Goal: Information Seeking & Learning: Learn about a topic

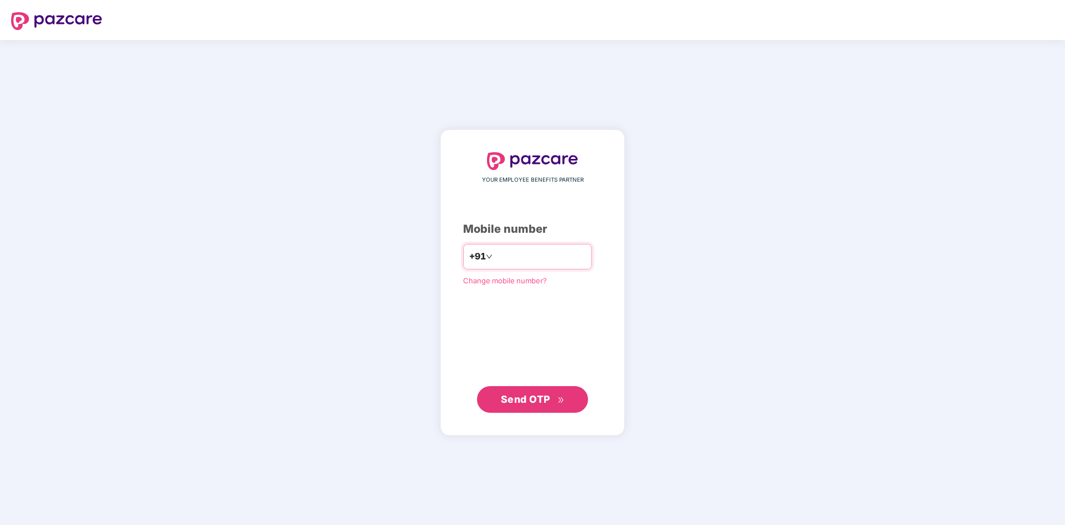
click at [519, 256] on input "number" at bounding box center [540, 257] width 91 height 18
type input "**********"
click at [536, 399] on span "Send OTP" at bounding box center [525, 399] width 49 height 12
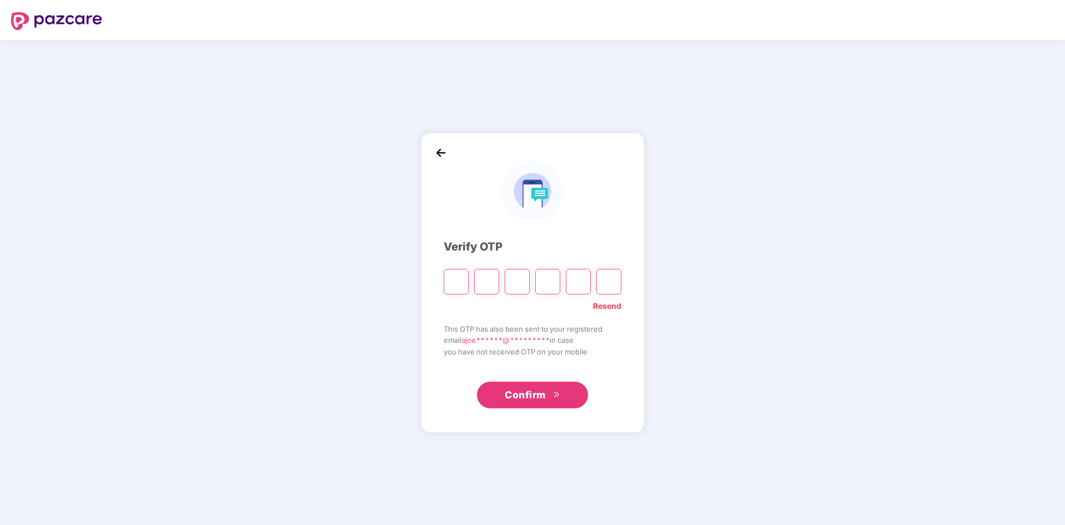
type input "*"
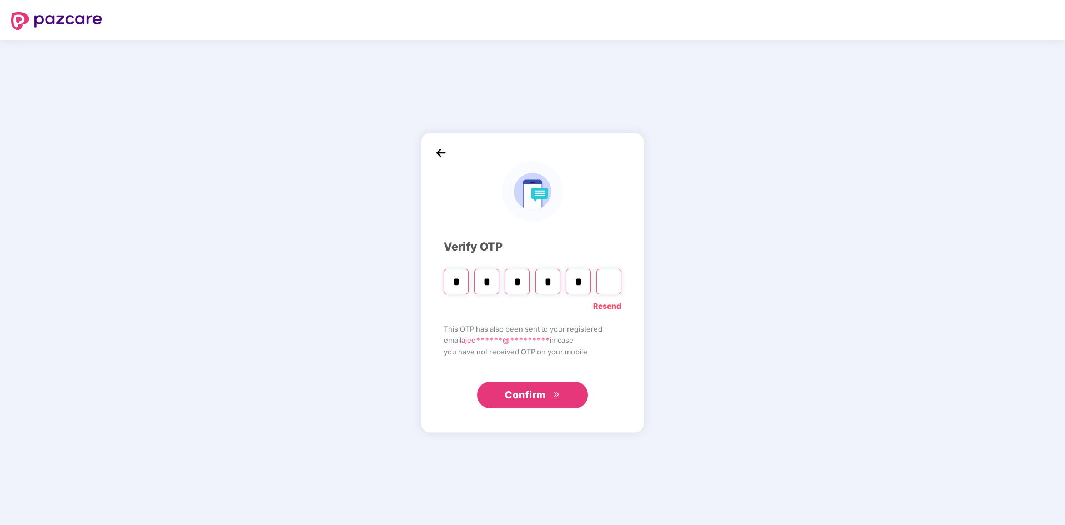
type input "*"
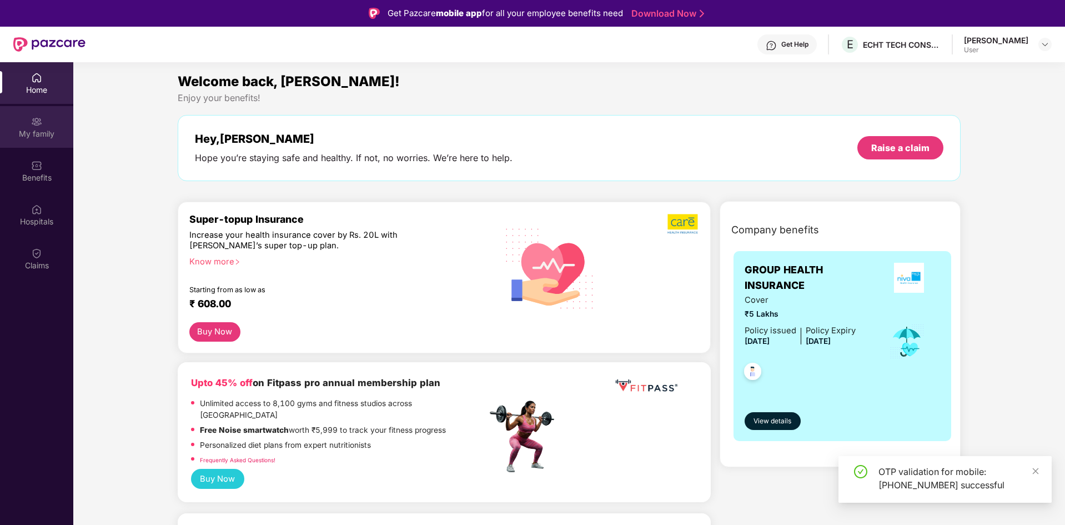
click at [17, 124] on div "My family" at bounding box center [36, 127] width 73 height 42
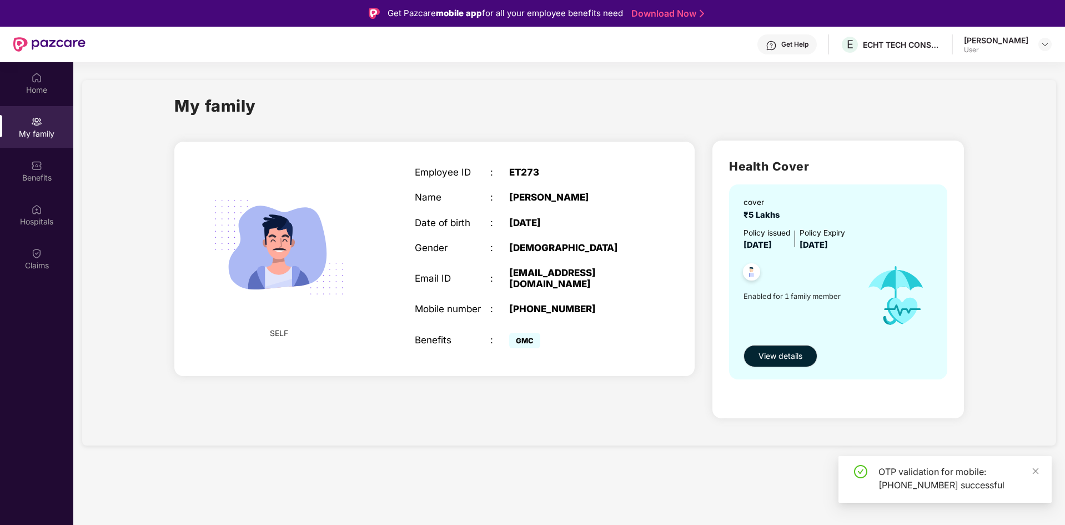
click at [754, 213] on span "₹5 Lakhs" at bounding box center [763, 215] width 41 height 10
click at [796, 205] on div "cover ₹5 Lakhs" at bounding box center [838, 208] width 191 height 25
click at [775, 354] on span "View details" at bounding box center [780, 356] width 44 height 12
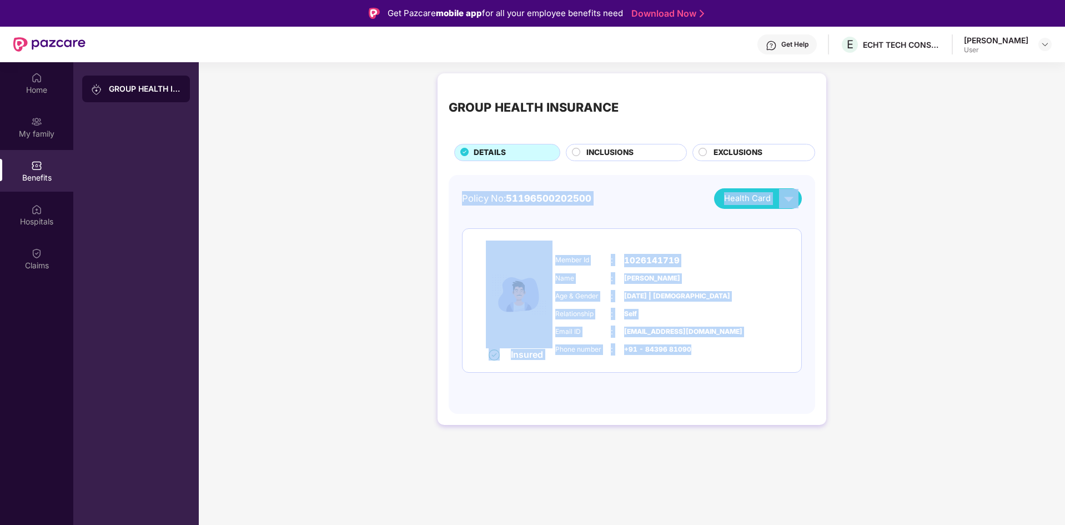
drag, startPoint x: 454, startPoint y: 181, endPoint x: 840, endPoint y: 376, distance: 431.9
click at [840, 376] on div "GROUP HEALTH INSURANCE DETAILS INCLUSIONS EXCLUSIONS Policy No: 51196500202500 …" at bounding box center [632, 255] width 866 height 374
click at [868, 366] on div "GROUP HEALTH INSURANCE DETAILS INCLUSIONS EXCLUSIONS Policy No: 51196500202500 …" at bounding box center [632, 255] width 866 height 374
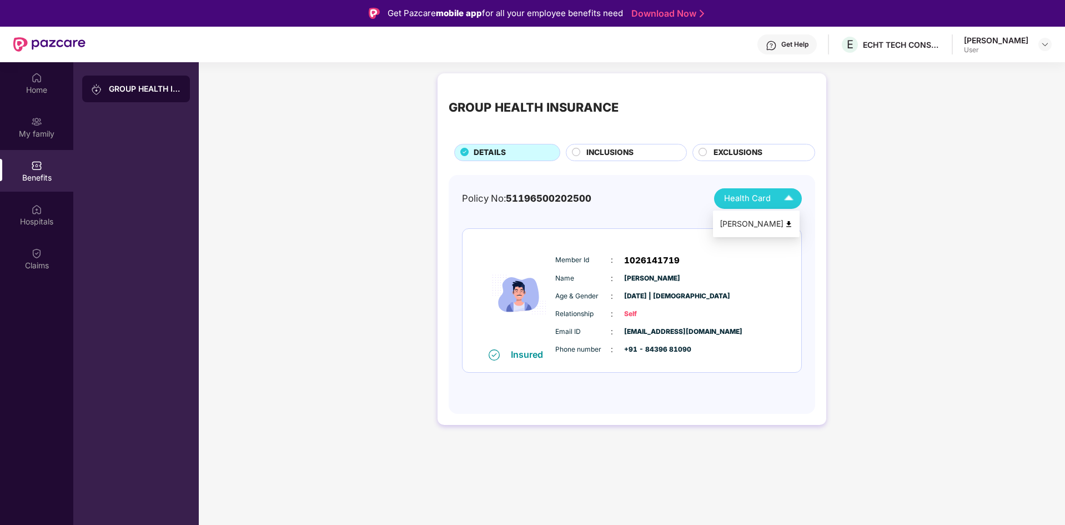
click at [783, 198] on img at bounding box center [788, 198] width 19 height 19
click at [790, 222] on img at bounding box center [788, 224] width 8 height 8
click at [33, 134] on div "My family" at bounding box center [36, 133] width 73 height 11
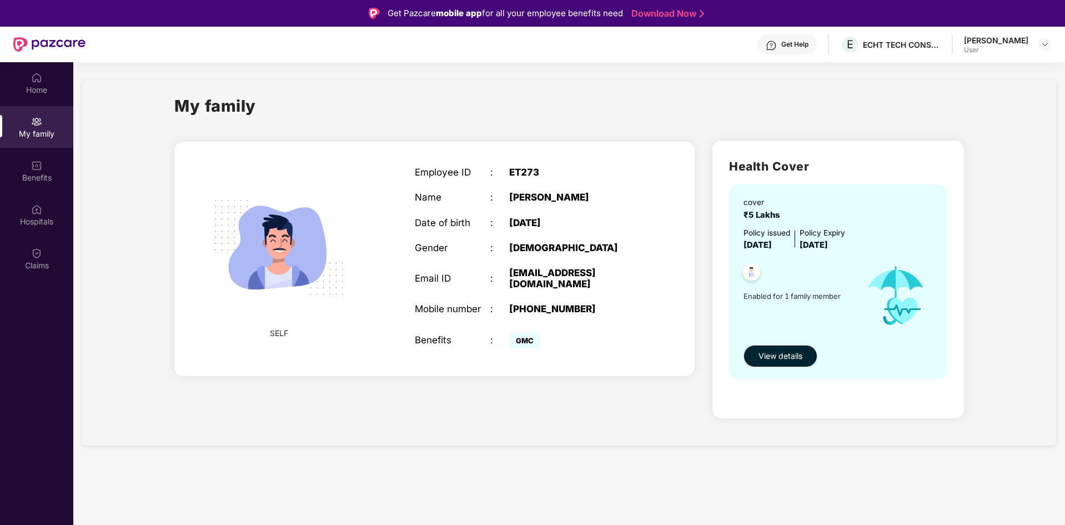
click at [532, 332] on span "GMC" at bounding box center [524, 340] width 31 height 16
click at [795, 359] on span "View details" at bounding box center [780, 356] width 44 height 12
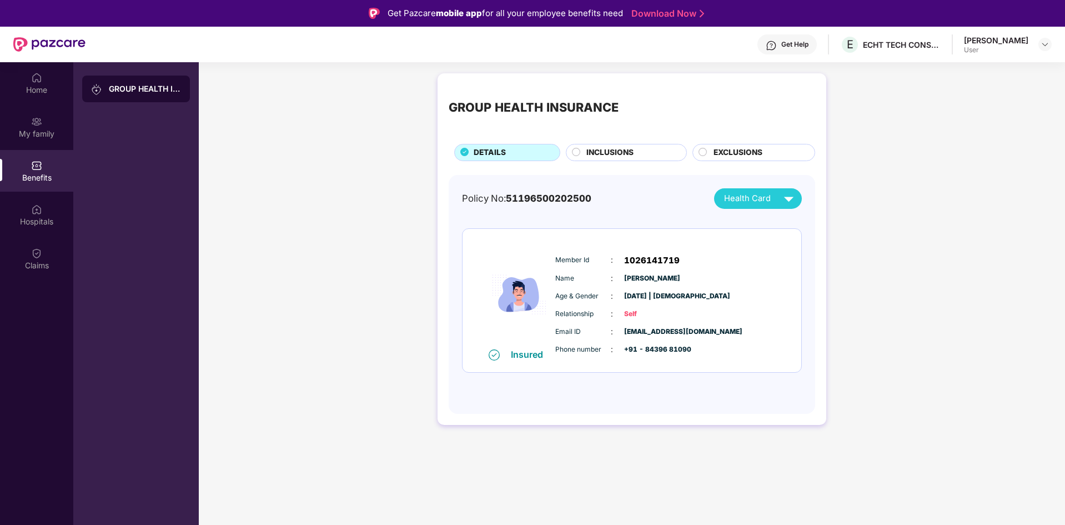
click at [607, 152] on span "INCLUSIONS" at bounding box center [609, 153] width 47 height 12
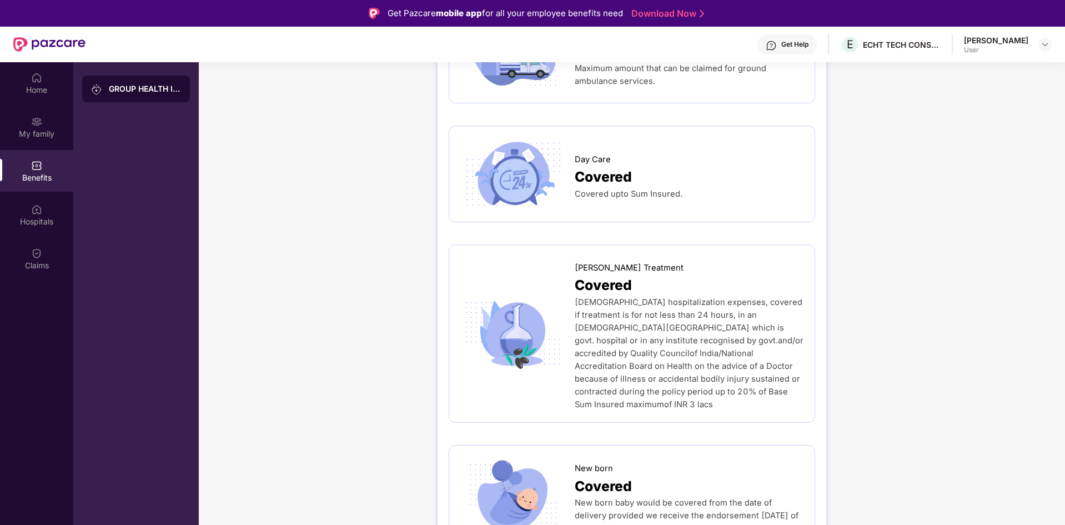
scroll to position [999, 0]
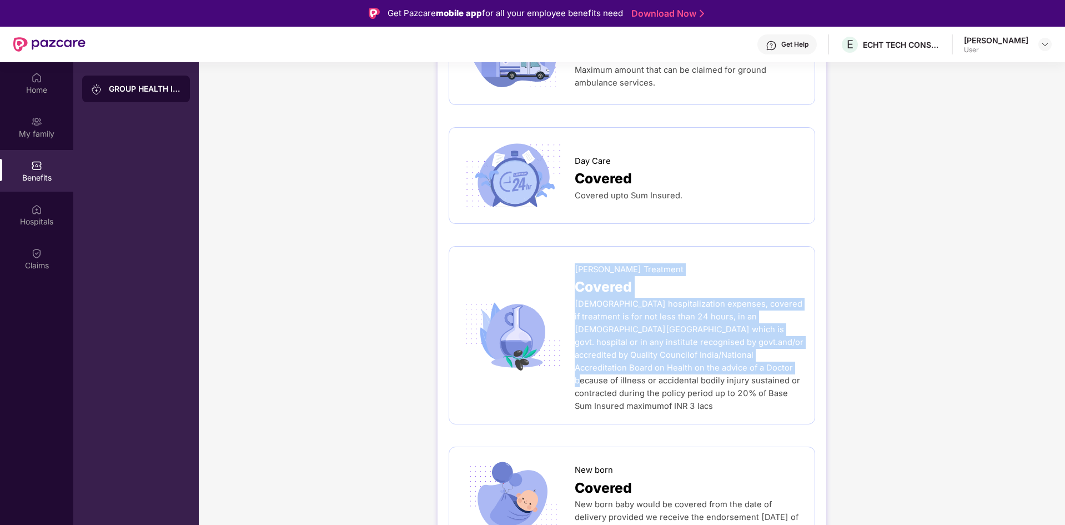
drag, startPoint x: 571, startPoint y: 244, endPoint x: 685, endPoint y: 342, distance: 150.7
click at [685, 342] on div "[PERSON_NAME] Treatment Covered Ayurveda hospitalization expenses, covered if t…" at bounding box center [631, 335] width 343 height 155
click at [685, 342] on span "[DEMOGRAPHIC_DATA] hospitalization expenses, covered if treatment is for not le…" at bounding box center [688, 355] width 229 height 112
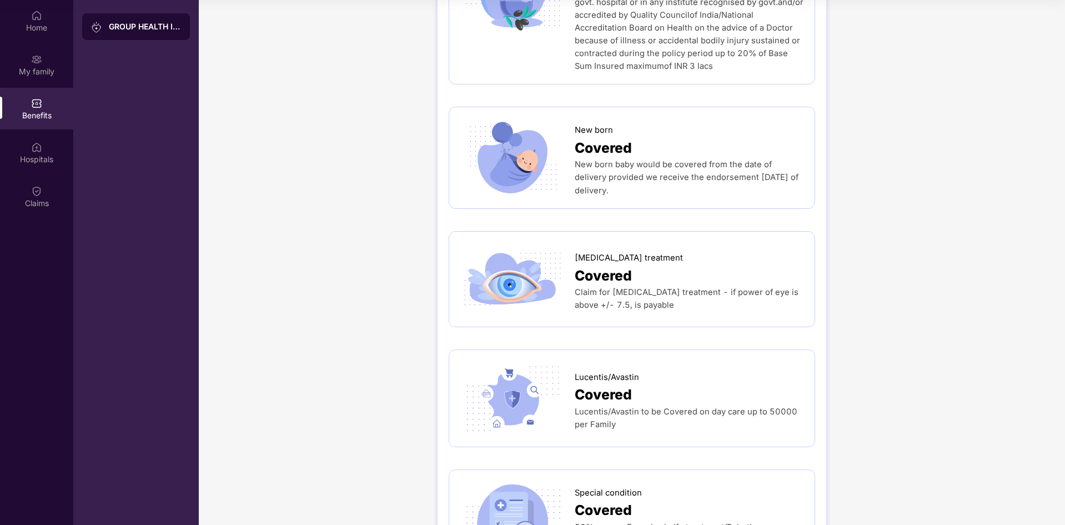
scroll to position [1567, 0]
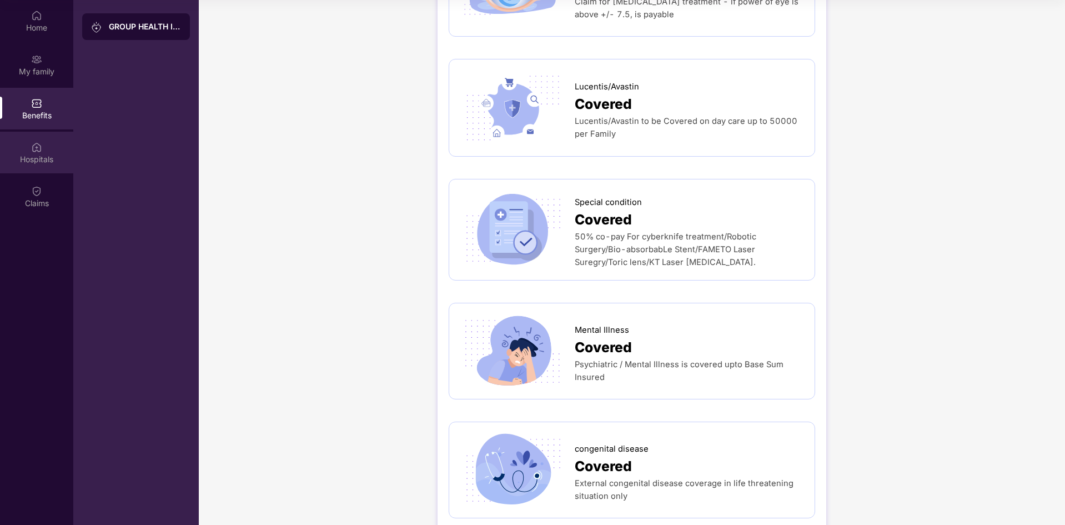
click at [51, 152] on div "Hospitals" at bounding box center [36, 153] width 73 height 42
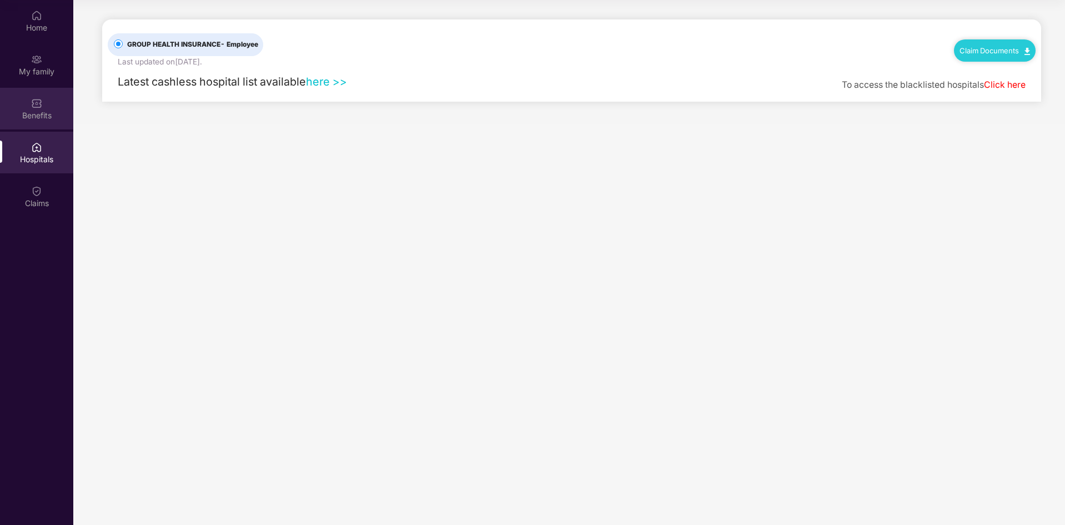
click at [41, 98] on img at bounding box center [36, 103] width 11 height 11
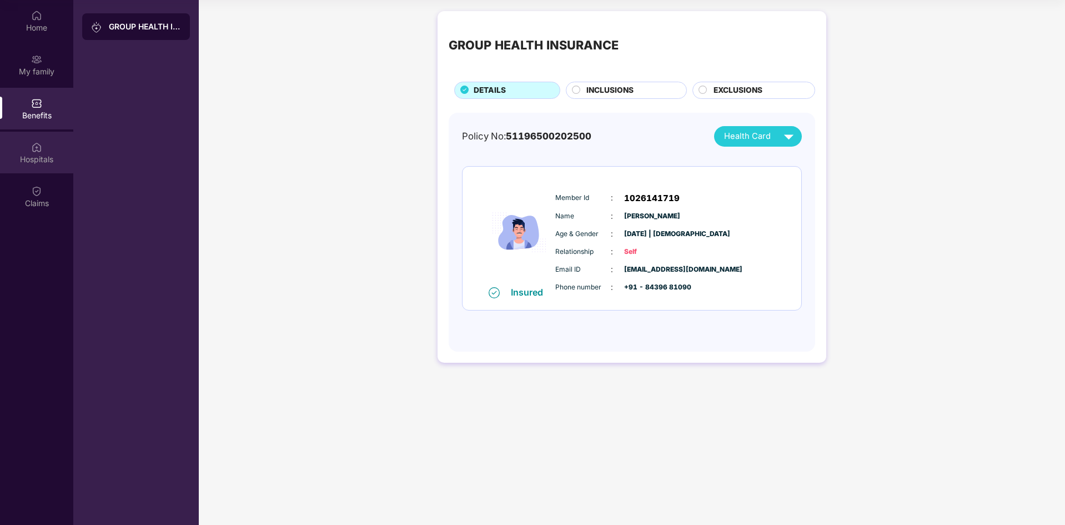
click at [23, 152] on div "Hospitals" at bounding box center [36, 153] width 73 height 42
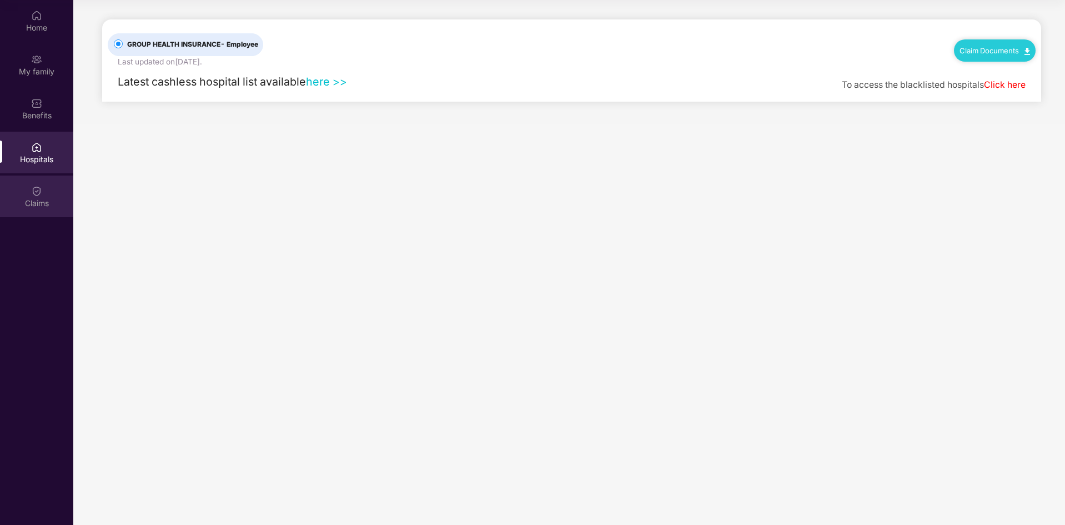
click at [22, 194] on div "Claims" at bounding box center [36, 196] width 73 height 42
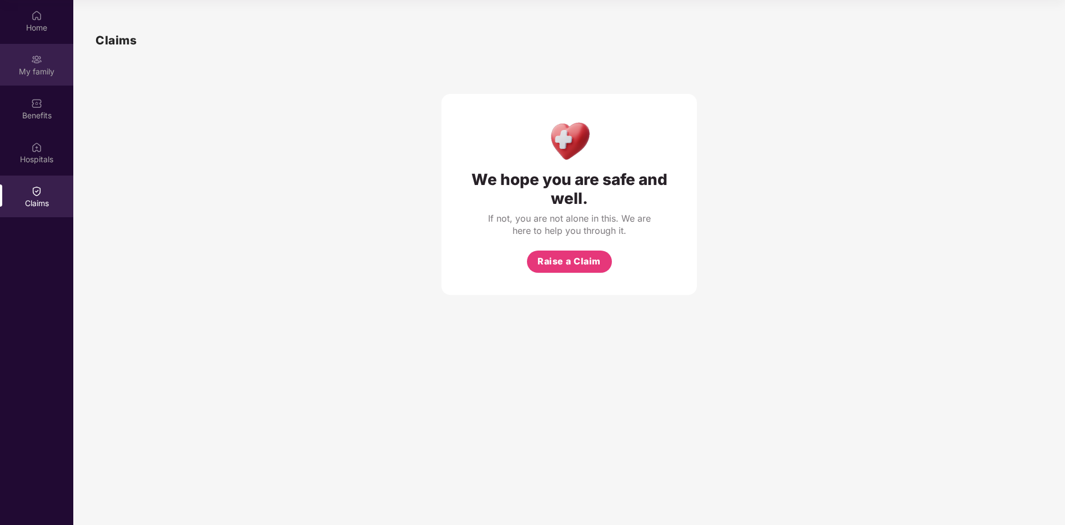
click at [46, 49] on div "My family" at bounding box center [36, 65] width 73 height 42
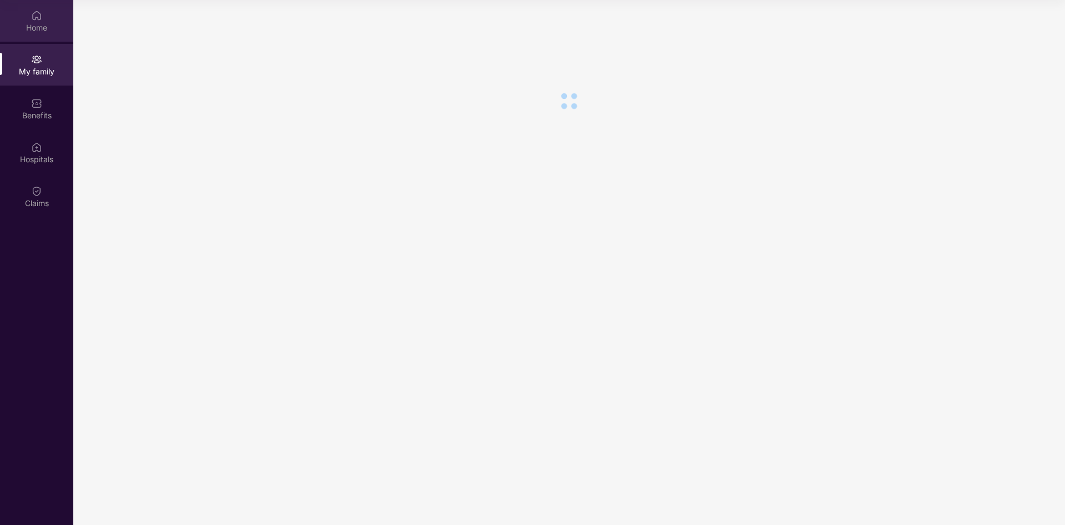
click at [38, 25] on div "Home" at bounding box center [36, 27] width 73 height 11
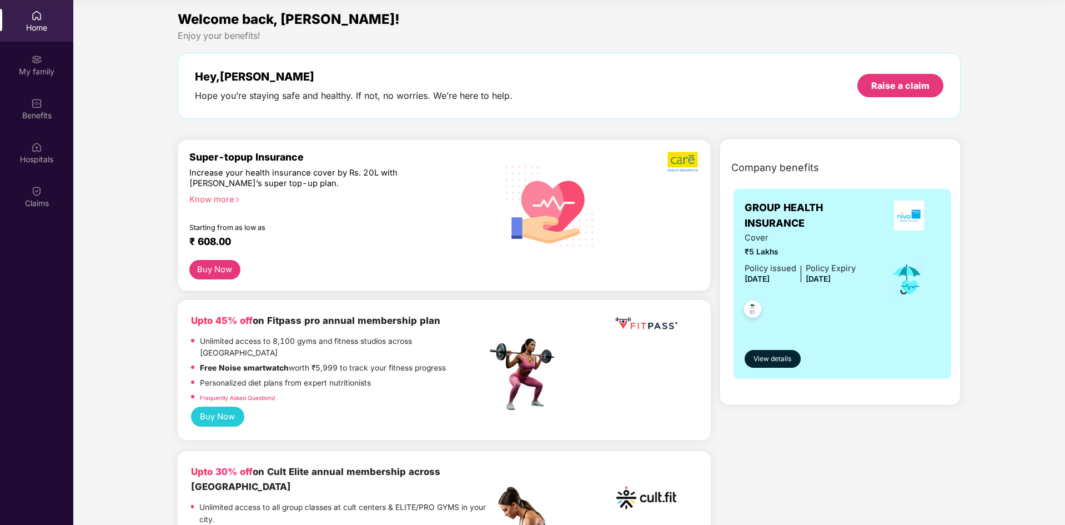
click at [194, 172] on div "Increase your health insurance cover by Rs. 20L with [PERSON_NAME]’s super top-…" at bounding box center [313, 179] width 249 height 22
drag, startPoint x: 194, startPoint y: 172, endPoint x: 422, endPoint y: 174, distance: 228.1
click at [422, 174] on div "Increase your health insurance cover by Rs. 20L with [PERSON_NAME]’s super top-…" at bounding box center [313, 179] width 249 height 22
click at [199, 242] on div "₹ 608.00" at bounding box center [332, 241] width 286 height 13
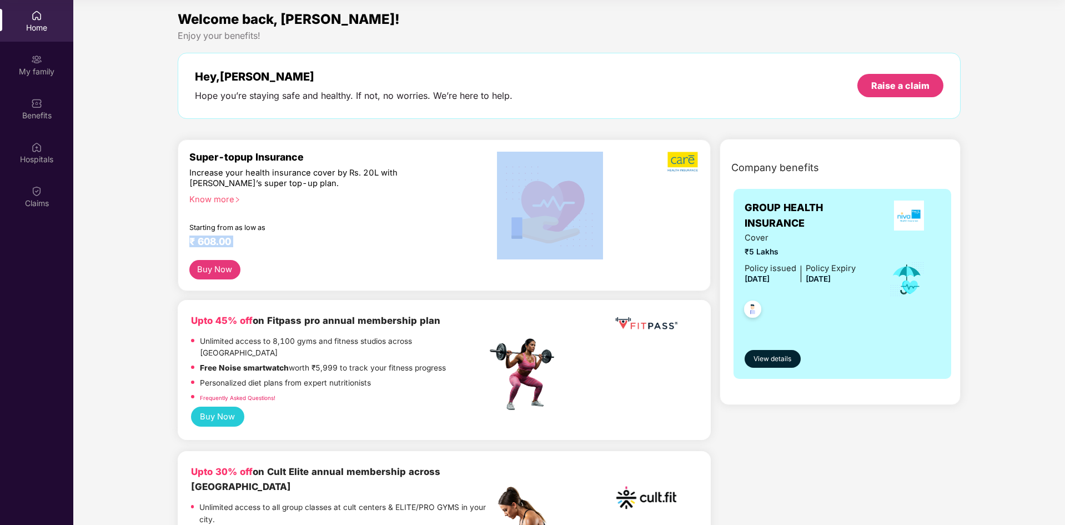
click at [199, 242] on div "₹ 608.00" at bounding box center [332, 241] width 286 height 13
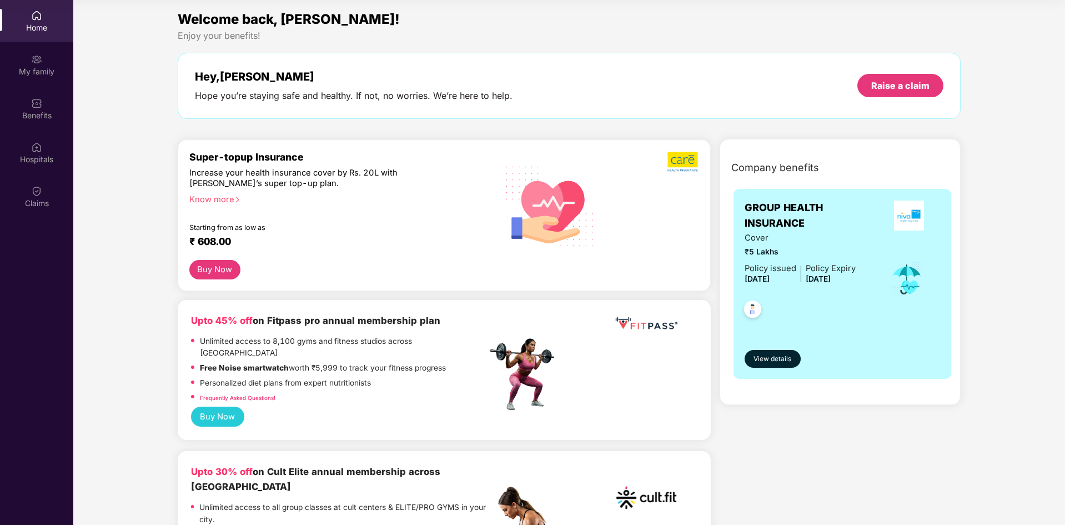
click at [757, 205] on span "GROUP HEALTH INSURANCE" at bounding box center [810, 216] width 133 height 32
drag, startPoint x: 757, startPoint y: 205, endPoint x: 802, endPoint y: 223, distance: 48.5
click at [802, 223] on span "GROUP HEALTH INSURANCE" at bounding box center [810, 216] width 133 height 32
click at [828, 198] on div "GROUP HEALTH INSURANCE Cover ₹5 Lakhs Policy issued [DATE] Policy Expiry [DATE]…" at bounding box center [842, 284] width 218 height 190
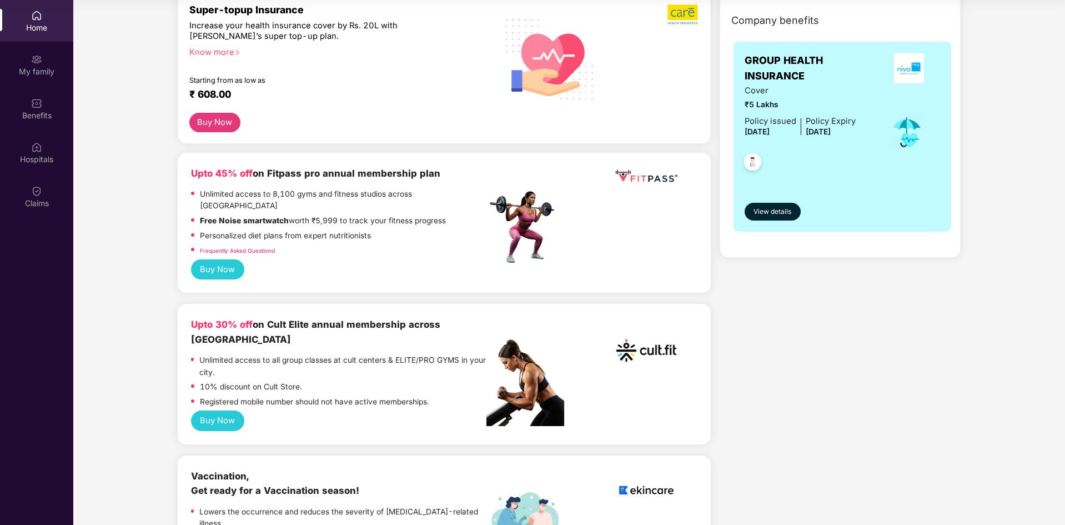
scroll to position [167, 0]
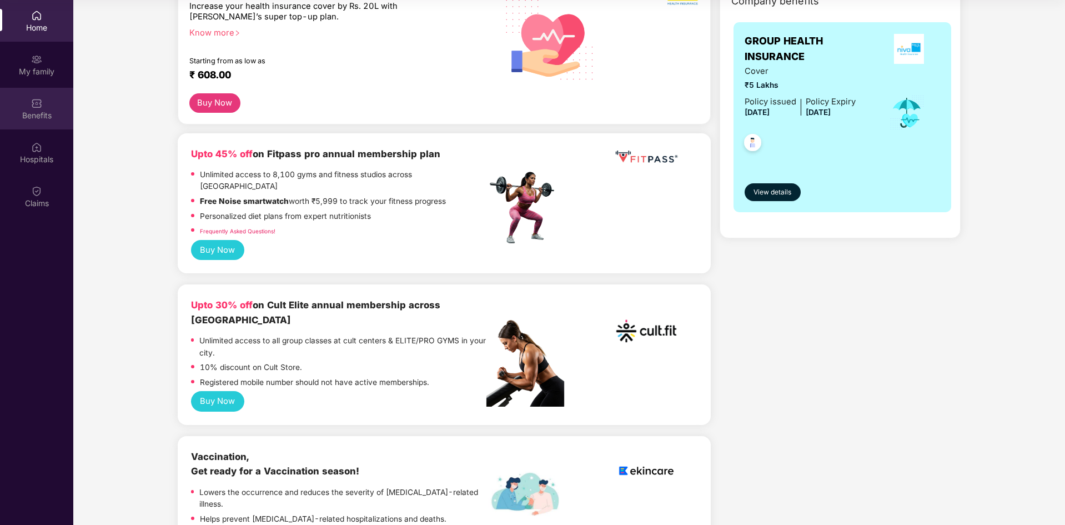
click at [38, 103] on img at bounding box center [36, 103] width 11 height 11
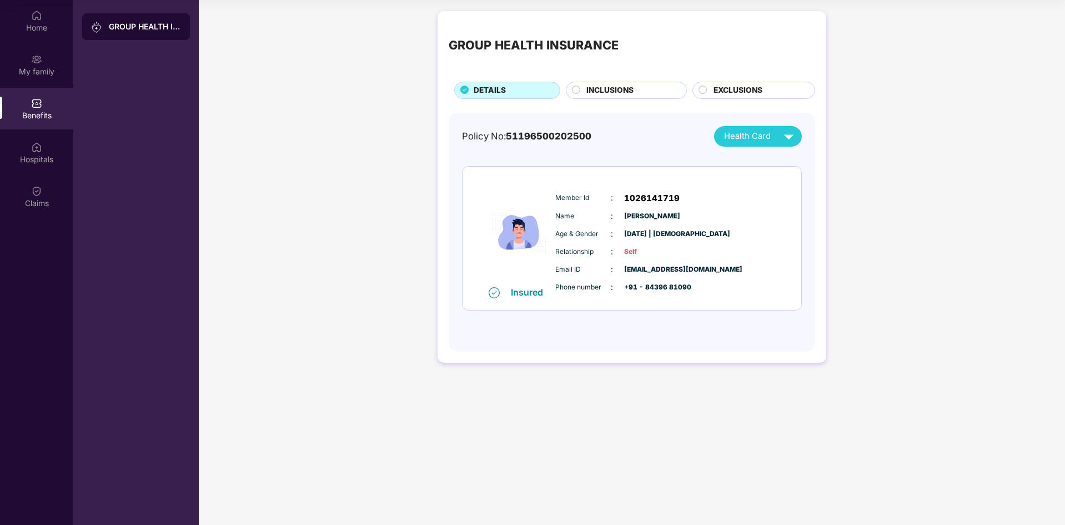
click at [582, 84] on div "INCLUSIONS" at bounding box center [631, 91] width 100 height 14
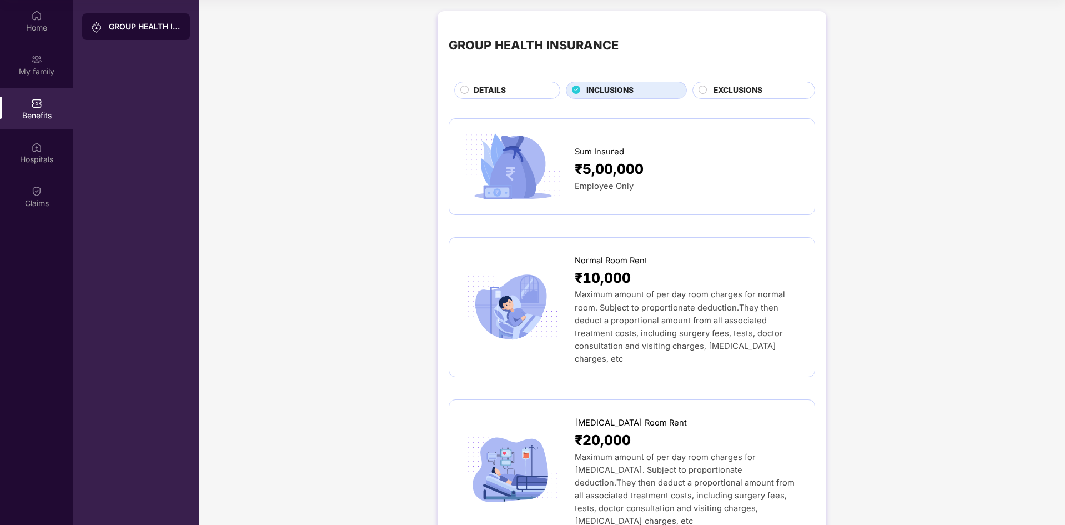
click at [473, 86] on span "DETAILS" at bounding box center [489, 90] width 32 height 12
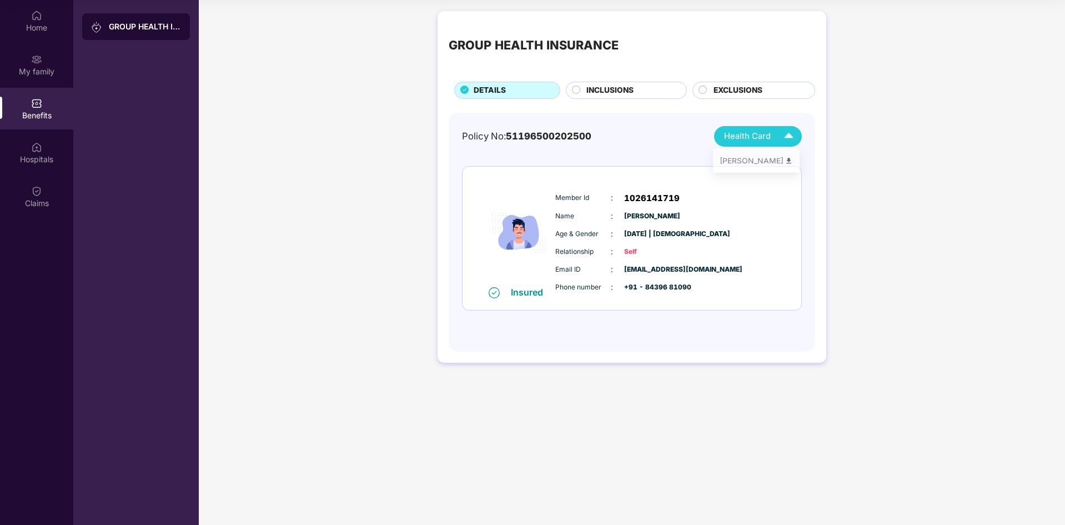
click at [775, 132] on div "Health Card" at bounding box center [761, 136] width 74 height 19
click at [594, 162] on div "Policy No: 51196500202500 Health Card Insured Member Id : 1026141719 Name : [PE…" at bounding box center [632, 226] width 340 height 201
